Goal: Task Accomplishment & Management: Complete application form

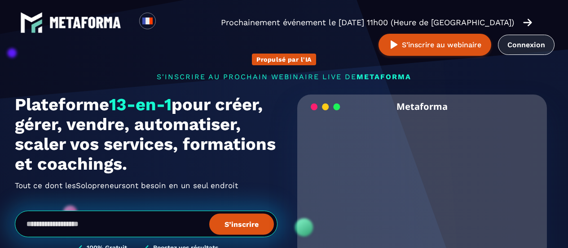
click at [524, 44] on link "Connexion" at bounding box center [526, 45] width 57 height 20
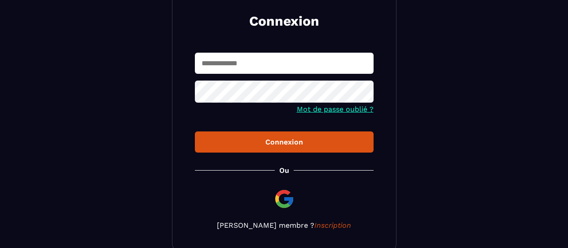
scroll to position [159, 0]
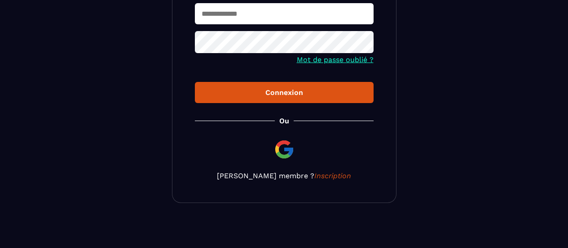
click at [281, 152] on img at bounding box center [285, 149] width 22 height 22
